Goal: Task Accomplishment & Management: Manage account settings

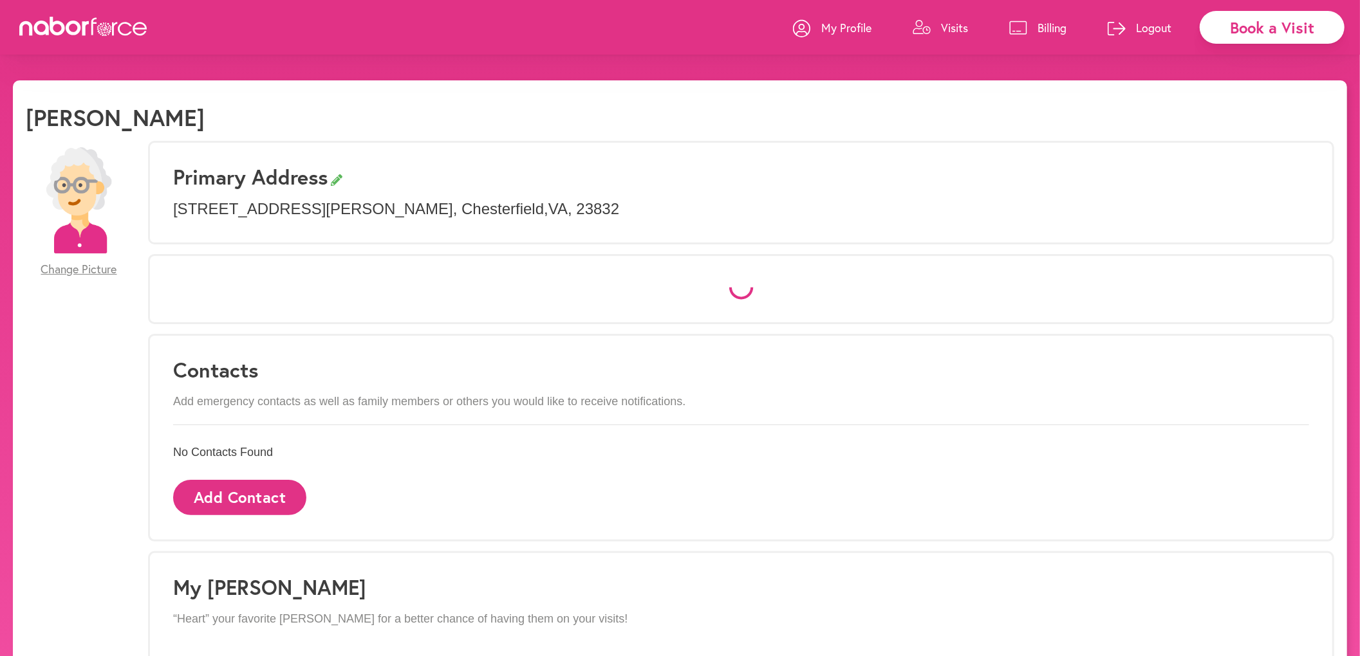
select select "*"
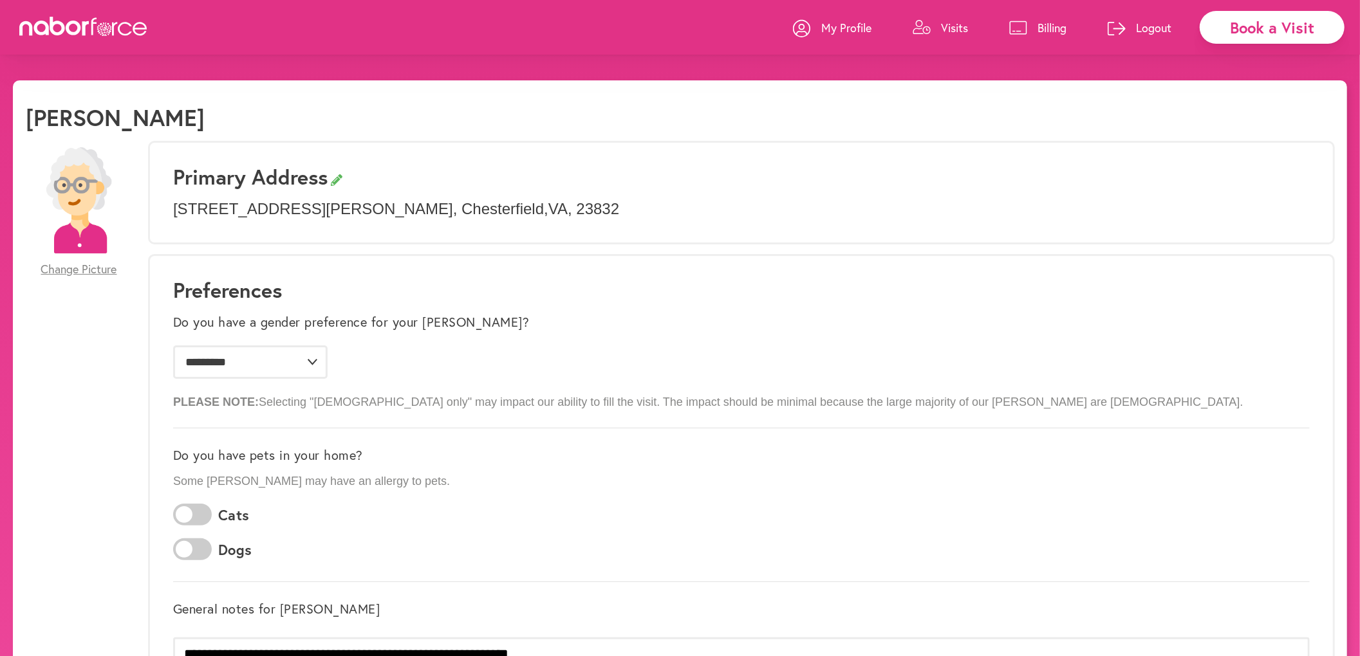
click at [950, 23] on p "Visits" at bounding box center [954, 27] width 27 height 15
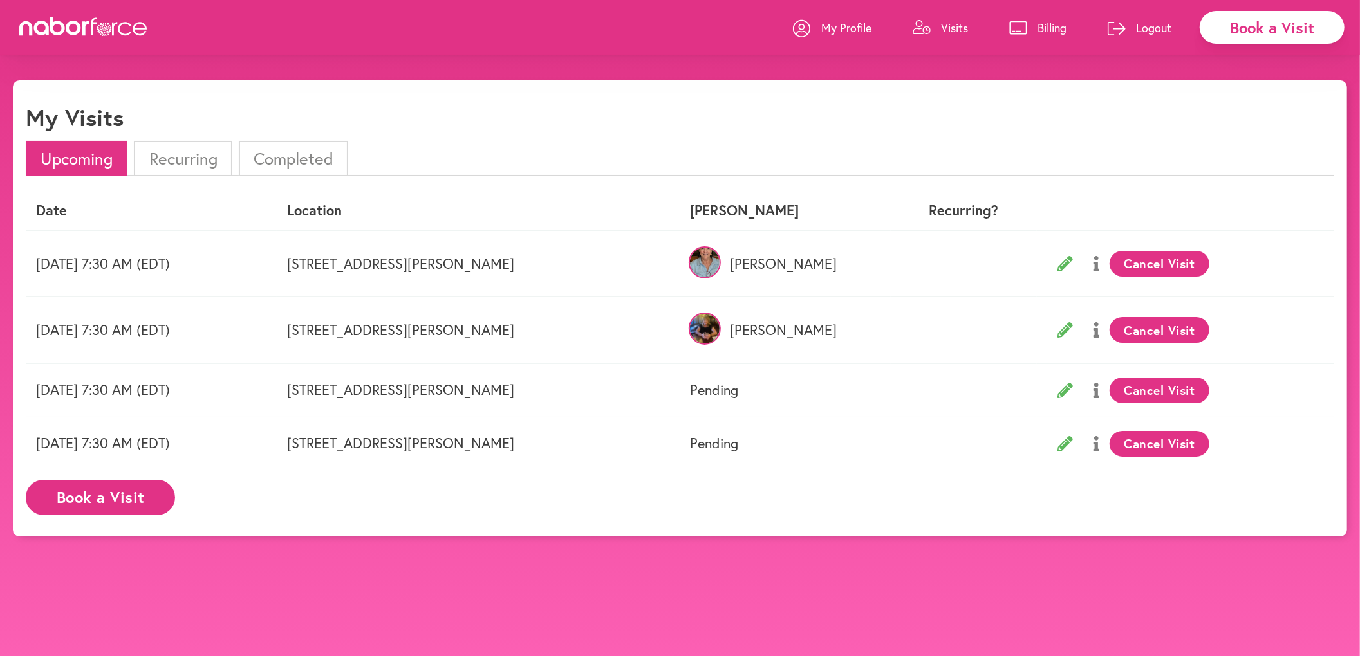
click at [1166, 265] on button "Cancel Visit" at bounding box center [1159, 264] width 100 height 26
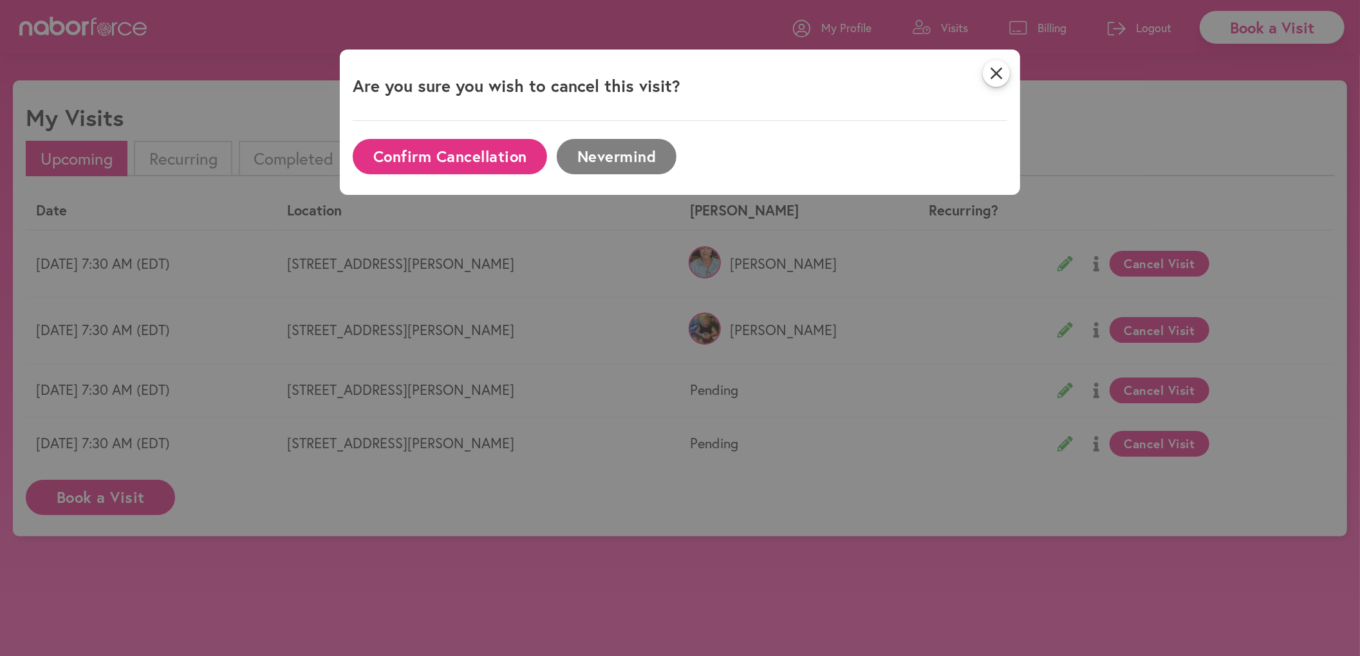
click at [444, 160] on button "Confirm Cancellation" at bounding box center [450, 156] width 194 height 35
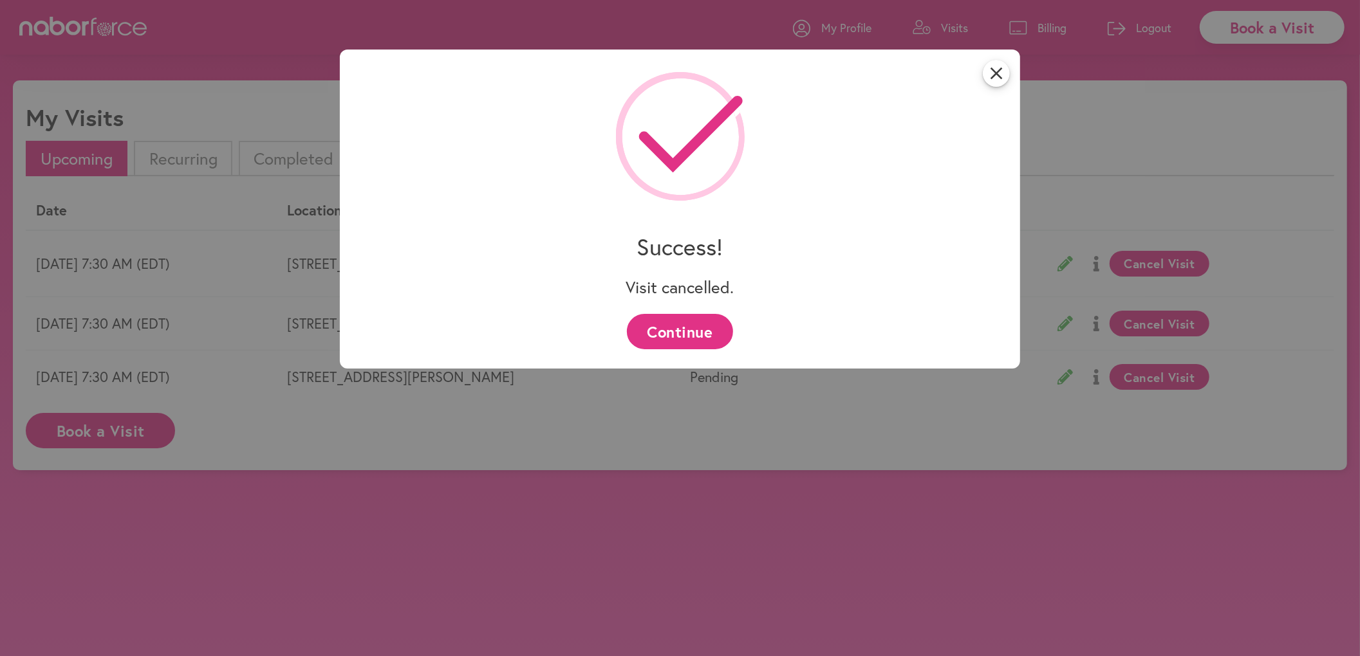
click at [687, 335] on button "Continue" at bounding box center [680, 331] width 106 height 35
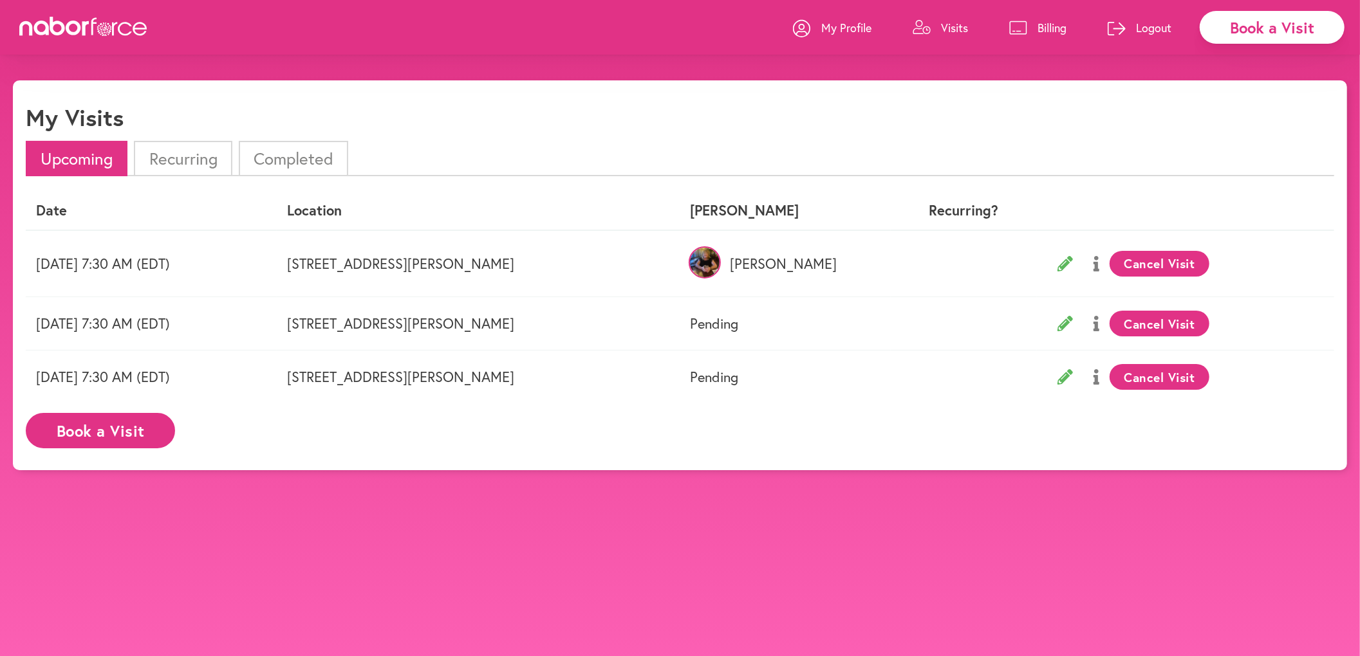
click at [1194, 261] on button "Cancel Visit" at bounding box center [1159, 264] width 100 height 26
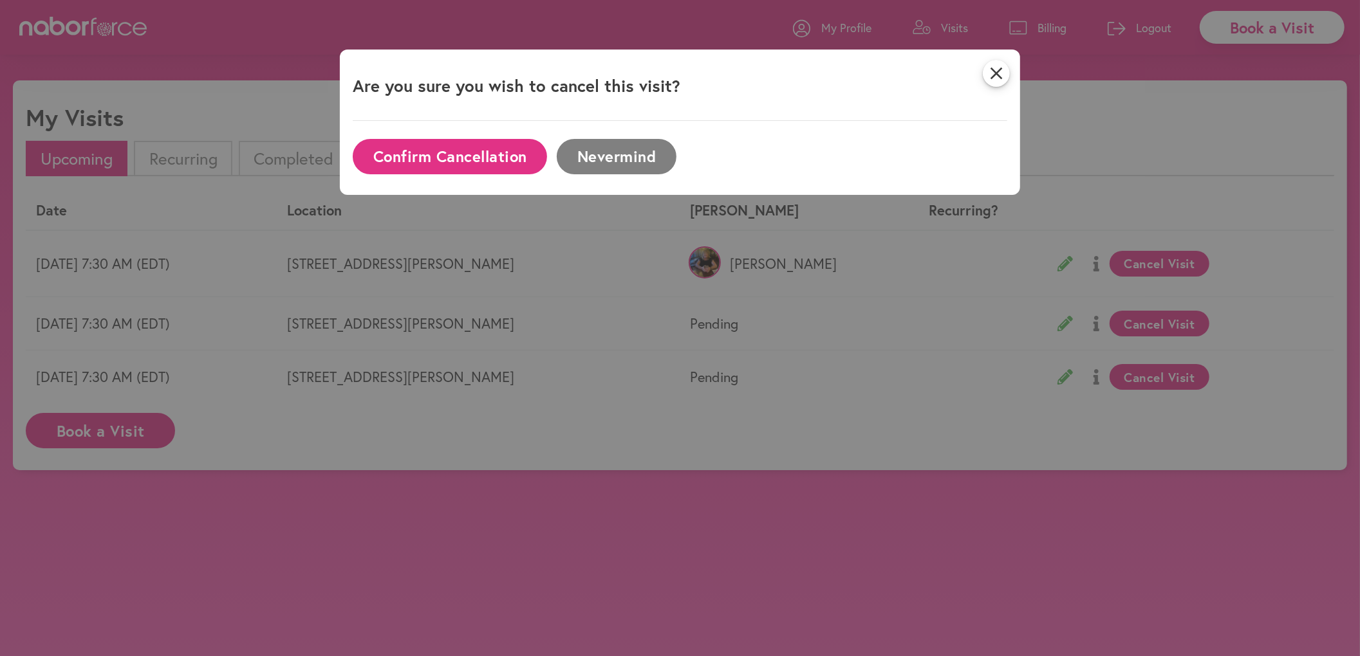
click at [420, 162] on button "Confirm Cancellation" at bounding box center [450, 156] width 194 height 35
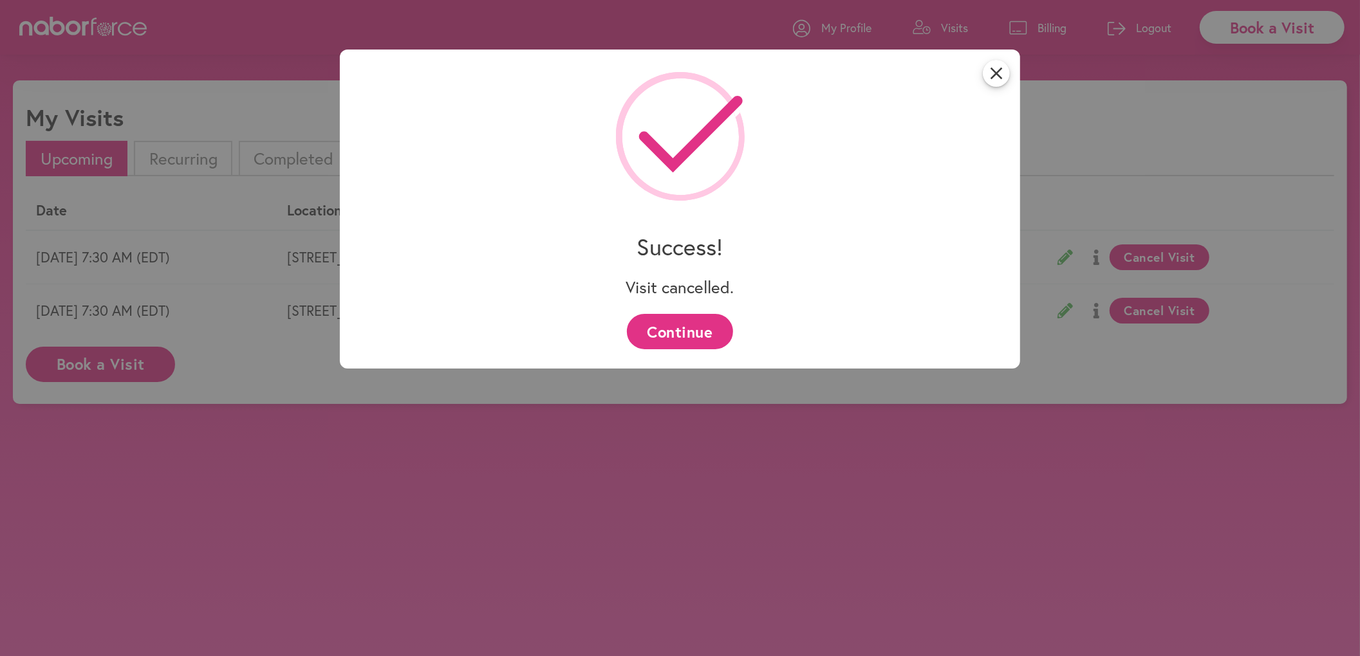
click at [680, 327] on button "Continue" at bounding box center [680, 331] width 106 height 35
